Goal: Task Accomplishment & Management: Use online tool/utility

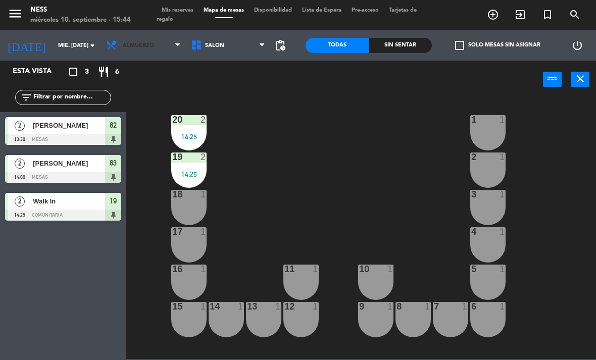
click at [149, 49] on span "Almuerzo" at bounding box center [138, 45] width 31 height 7
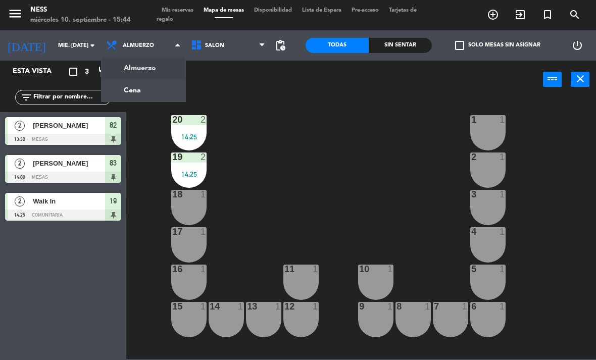
click at [162, 89] on ng-component "menu Ness miércoles 10. septiembre - 15:44 Mis reservas Mapa de mesas Disponibi…" at bounding box center [298, 179] width 596 height 359
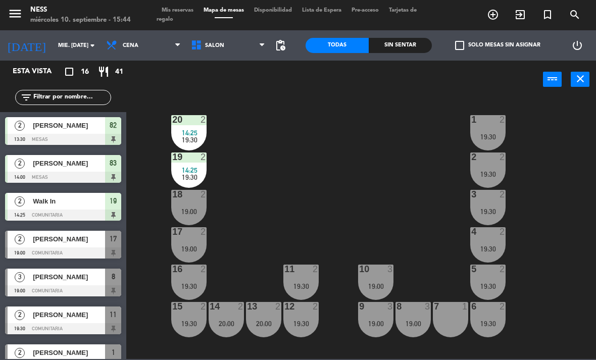
click at [197, 127] on div "20 2 14:25 19:30" at bounding box center [188, 132] width 35 height 35
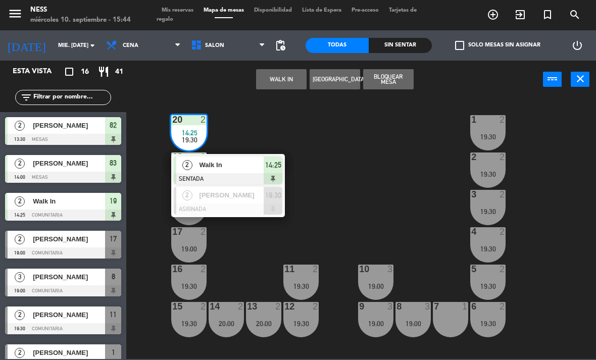
click at [236, 153] on div "20 2 14:25 19:30 2 Walk In SENTADA 14:25 2 [PERSON_NAME] ASIGNADA 19:30 1 2 19:…" at bounding box center [364, 229] width 464 height 262
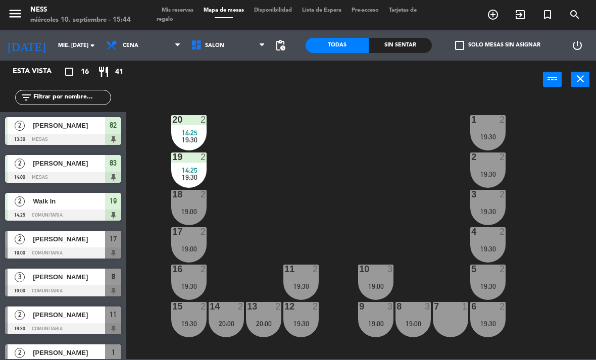
click at [209, 113] on div "20 2 14:25 19:30 1 2 19:30 19 2 14:25 19:30 2 2 19:30 18 2 19:00 3 2 19:30 17 2…" at bounding box center [364, 229] width 464 height 262
click at [193, 121] on div at bounding box center [189, 119] width 17 height 9
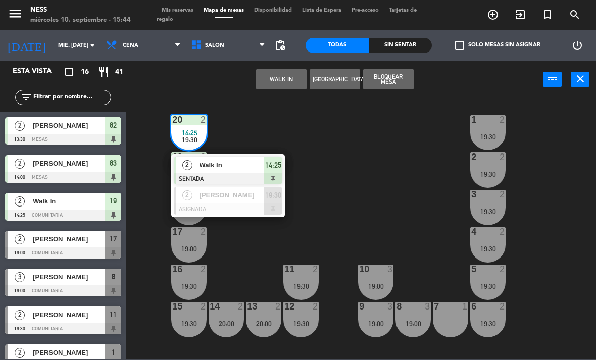
click at [252, 170] on span "Walk In" at bounding box center [232, 165] width 65 height 11
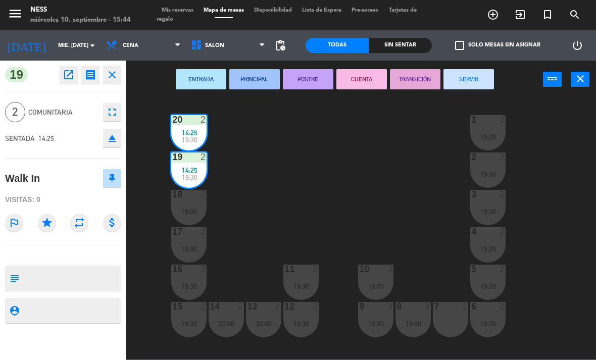
click at [484, 82] on button "SERVIR" at bounding box center [469, 79] width 51 height 20
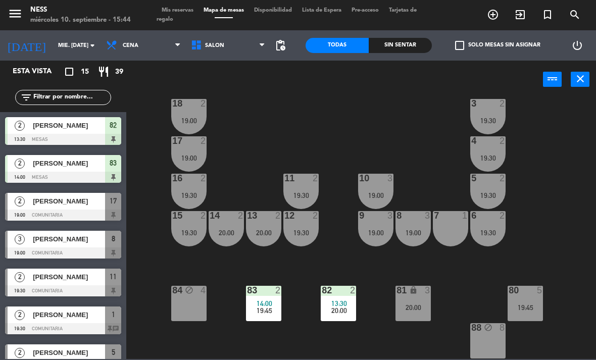
scroll to position [91, 0]
click at [359, 294] on div "2" at bounding box center [355, 290] width 17 height 9
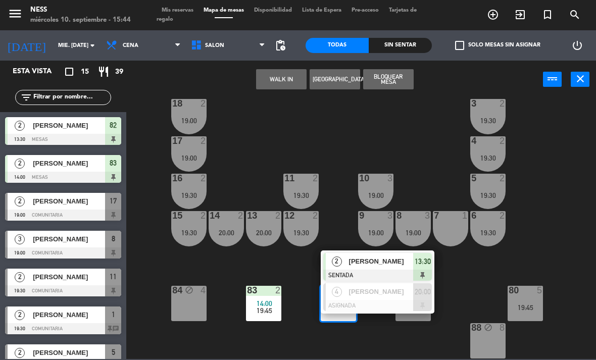
click at [383, 257] on span "[PERSON_NAME]" at bounding box center [381, 261] width 65 height 11
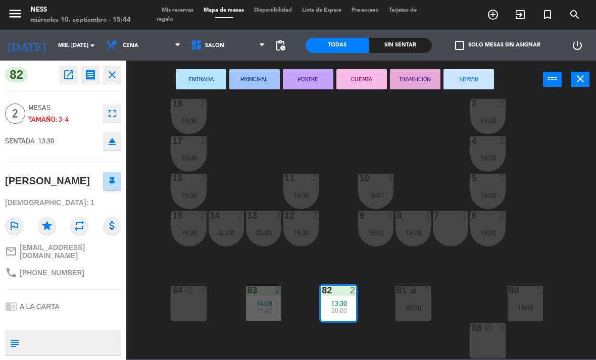
click at [489, 83] on button "SERVIR" at bounding box center [469, 79] width 51 height 20
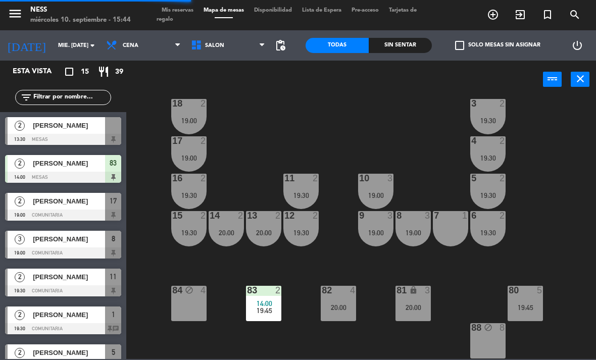
click at [271, 282] on div "20 2 19:30 1 2 19:30 19 2 19:30 2 2 19:30 18 2 19:00 3 2 19:30 17 2 19:00 4 2 1…" at bounding box center [364, 229] width 464 height 262
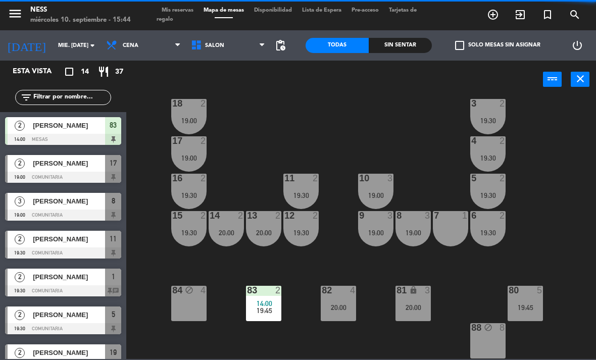
click at [265, 295] on div at bounding box center [264, 290] width 17 height 9
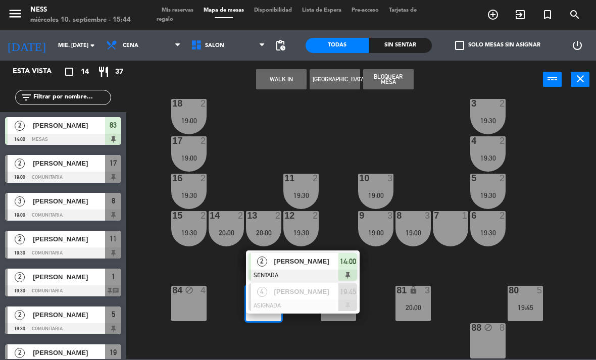
click at [325, 255] on div "[PERSON_NAME]" at bounding box center [306, 261] width 66 height 17
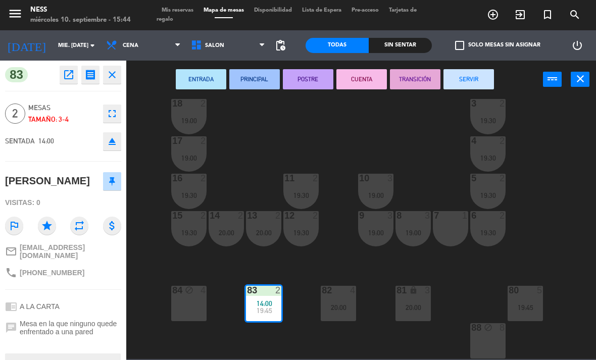
click at [489, 76] on button "SERVIR" at bounding box center [469, 79] width 51 height 20
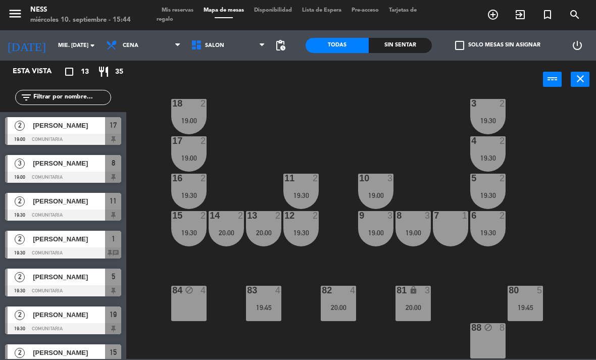
click at [378, 233] on div "19:00" at bounding box center [375, 232] width 35 height 7
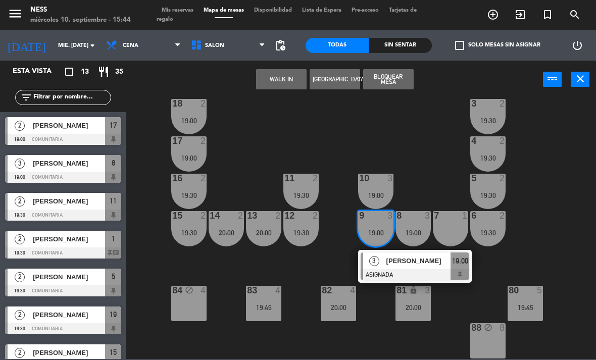
click at [420, 257] on span "[PERSON_NAME]" at bounding box center [419, 261] width 65 height 11
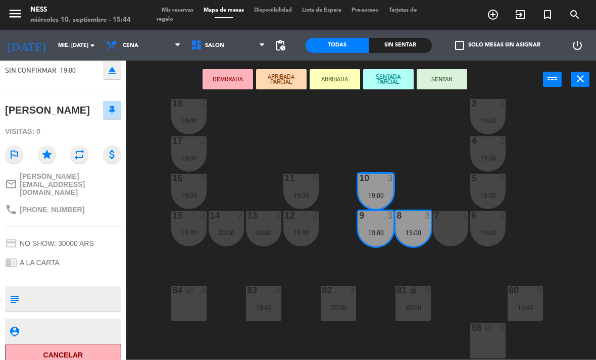
scroll to position [67, 0]
click at [79, 290] on textarea at bounding box center [71, 300] width 97 height 21
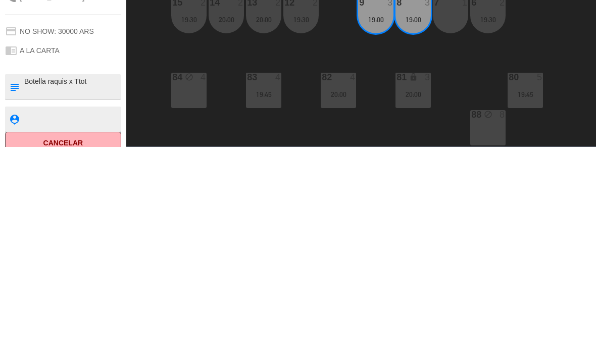
type textarea "Botella raquis x Ttoto"
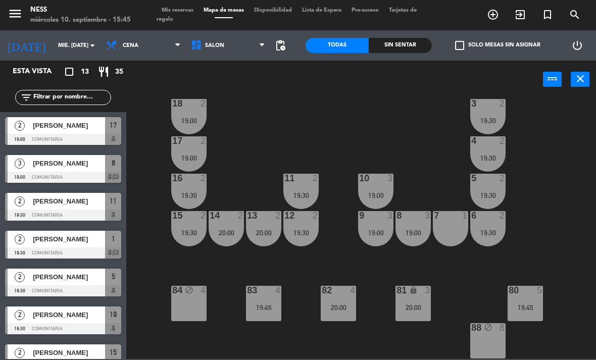
click at [420, 320] on div "81 lock 3 20:00" at bounding box center [413, 303] width 35 height 35
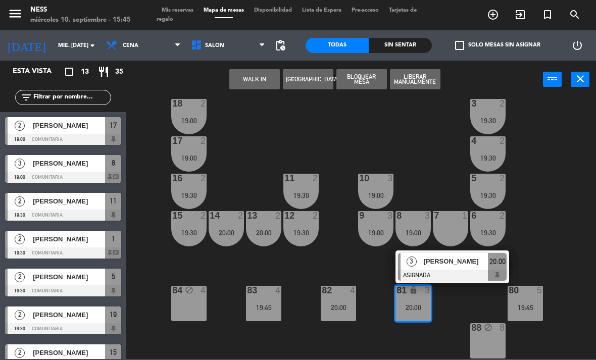
click at [464, 263] on span "[PERSON_NAME]" at bounding box center [456, 261] width 65 height 11
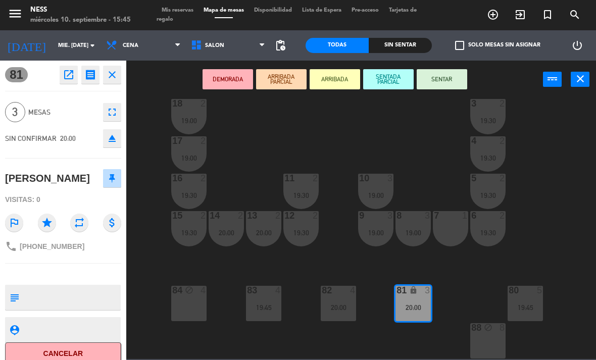
click at [452, 83] on button "SENTAR" at bounding box center [442, 79] width 51 height 20
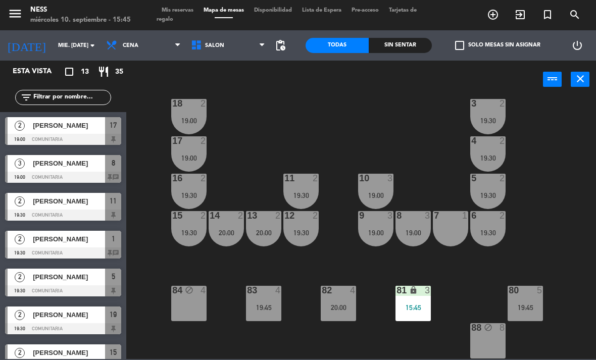
scroll to position [63, 0]
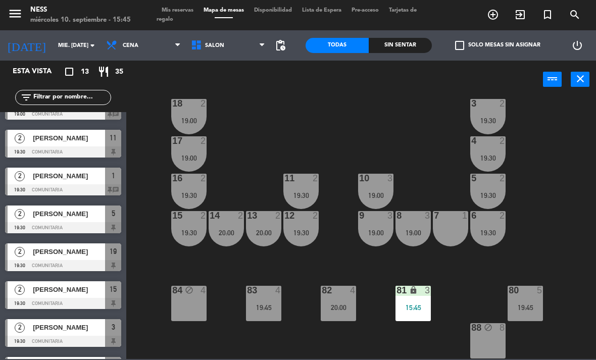
click at [414, 304] on div "15:45" at bounding box center [413, 307] width 35 height 7
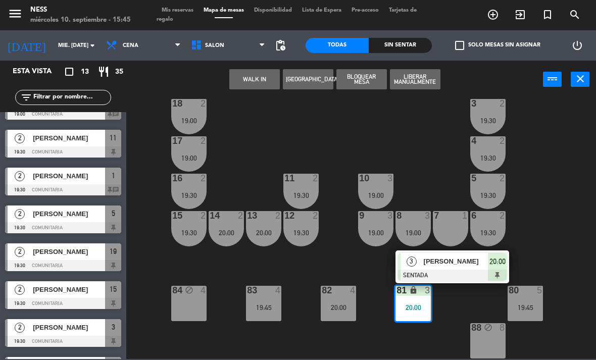
click at [461, 261] on span "[PERSON_NAME]" at bounding box center [456, 261] width 65 height 11
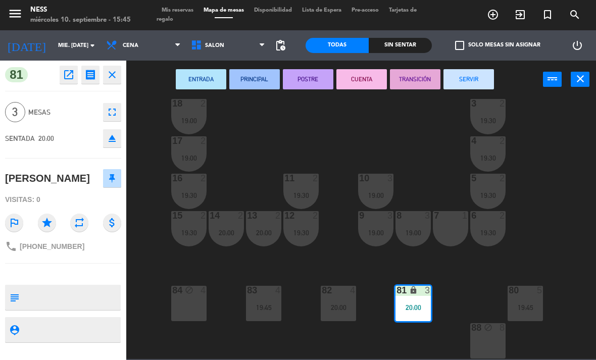
click at [112, 135] on icon "eject" at bounding box center [112, 138] width 12 height 12
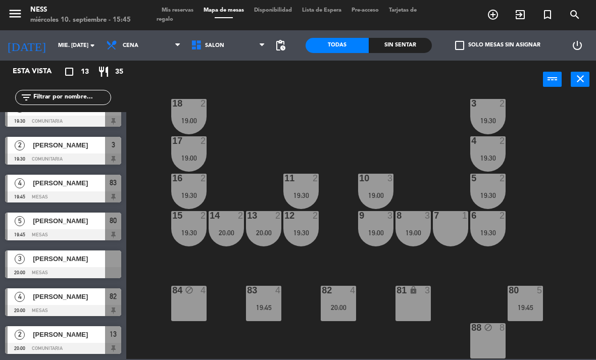
scroll to position [246, 0]
click at [85, 267] on div "[PERSON_NAME]" at bounding box center [68, 259] width 73 height 17
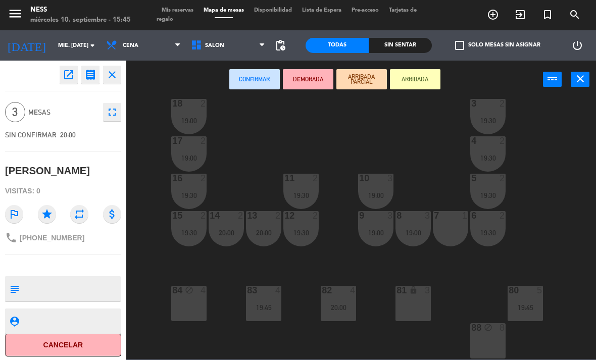
click at [78, 345] on button "Cancelar" at bounding box center [63, 345] width 116 height 23
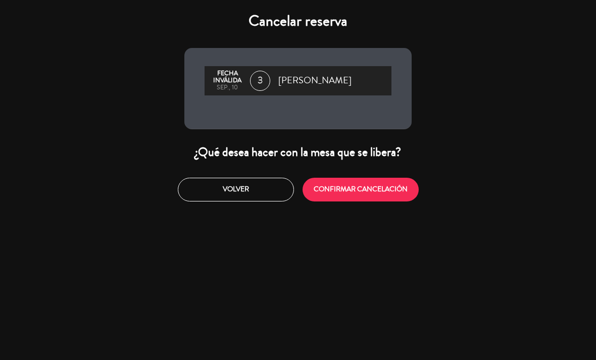
click at [392, 186] on button "CONFIRMAR CANCELACIÓN" at bounding box center [361, 190] width 116 height 24
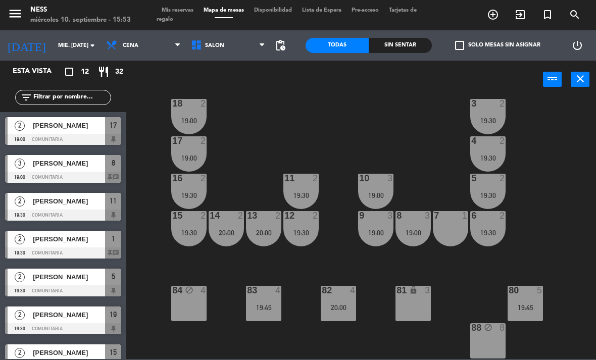
scroll to position [0, 0]
click at [69, 128] on span "[PERSON_NAME]" at bounding box center [69, 125] width 72 height 11
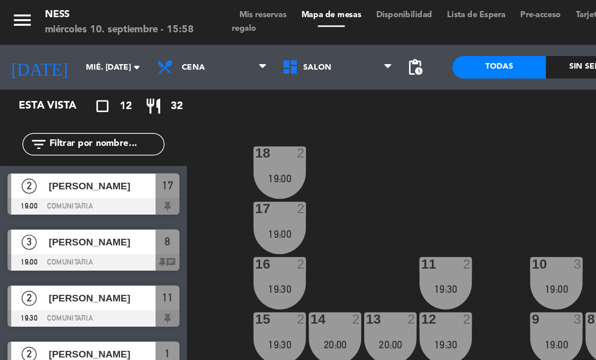
click at [76, 163] on span "[PERSON_NAME]" at bounding box center [69, 163] width 72 height 11
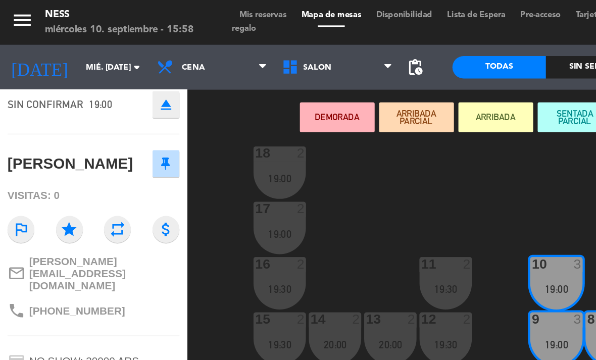
scroll to position [67, 0]
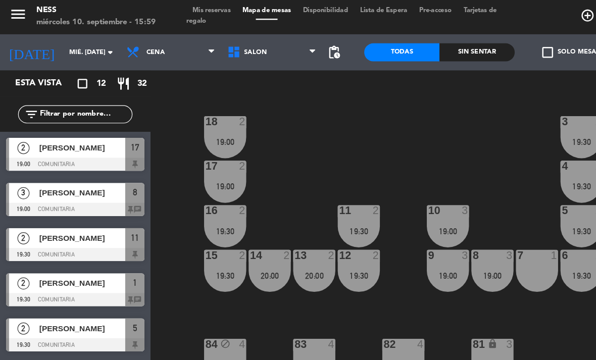
click at [74, 210] on div at bounding box center [63, 215] width 116 height 11
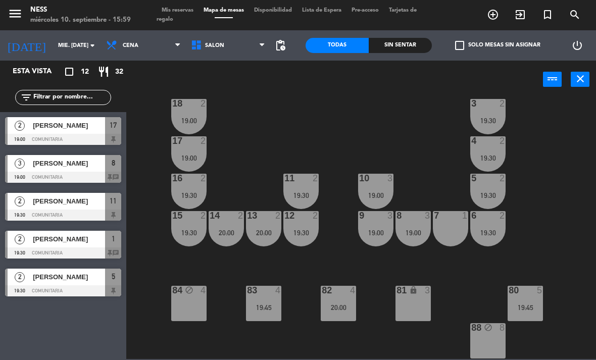
click at [568, 224] on div "20 2 19:30 1 2 19:30 19 2 19:30 2 2 19:30 18 2 19:00 3 2 19:30 17 2 19:00 4 2 1…" at bounding box center [364, 229] width 464 height 262
click at [67, 207] on div "[PERSON_NAME]" at bounding box center [68, 201] width 73 height 17
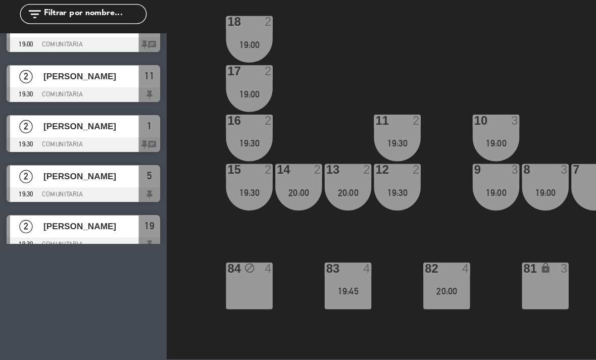
scroll to position [69, 0]
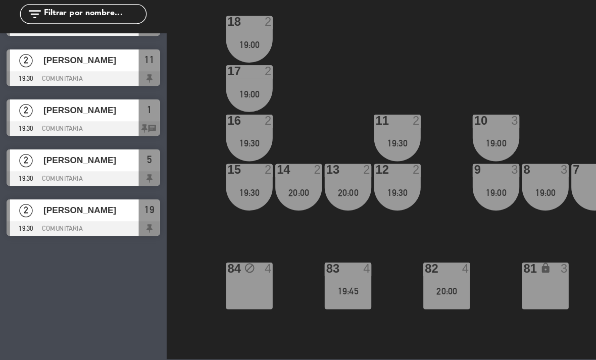
click at [61, 217] on div at bounding box center [63, 222] width 116 height 11
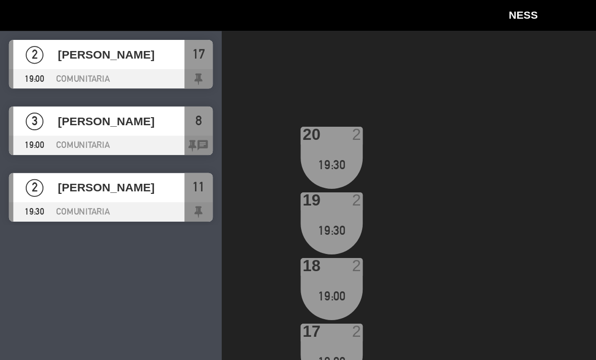
scroll to position [0, 0]
